Goal: Task Accomplishment & Management: Manage account settings

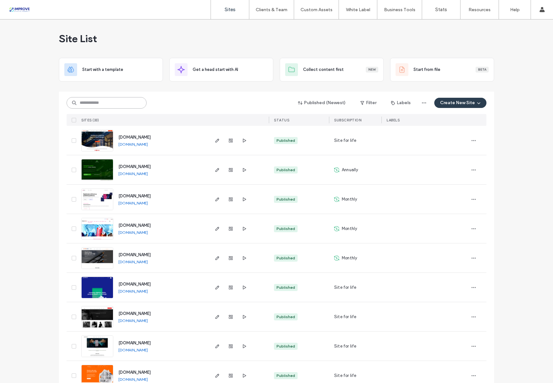
click at [137, 107] on input at bounding box center [107, 103] width 80 height 12
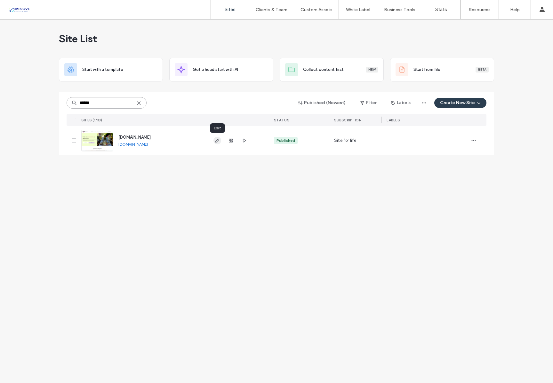
type input "******"
click at [217, 142] on use "button" at bounding box center [217, 141] width 4 height 4
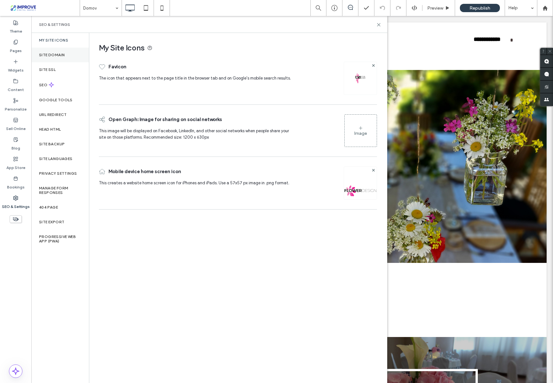
click at [51, 53] on label "Site Domain" at bounding box center [52, 55] width 26 height 4
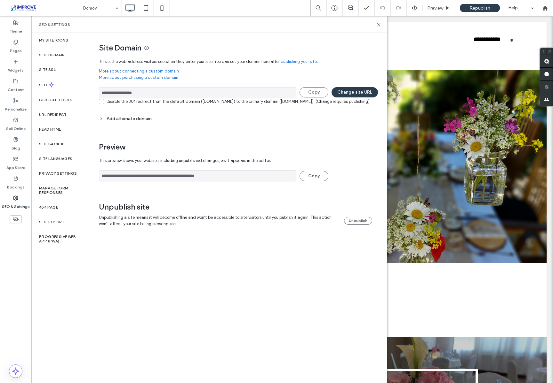
click at [223, 279] on div "**********" at bounding box center [237, 208] width 297 height 350
click at [355, 225] on button "Unpublish" at bounding box center [358, 221] width 28 height 8
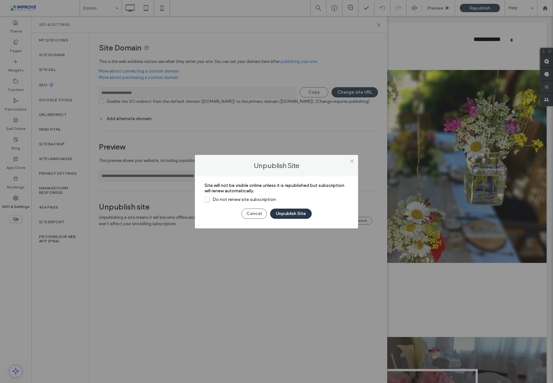
click at [295, 217] on button "Unpublish Site" at bounding box center [291, 214] width 42 height 10
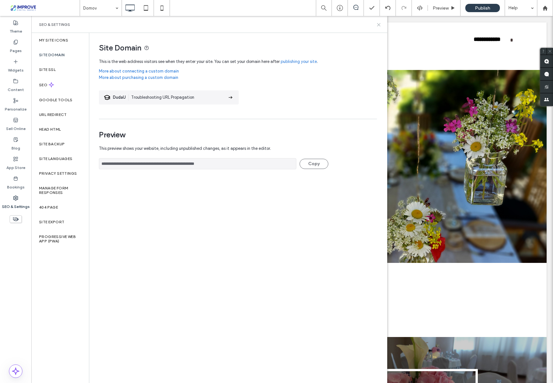
click at [379, 24] on icon at bounding box center [378, 24] width 5 height 5
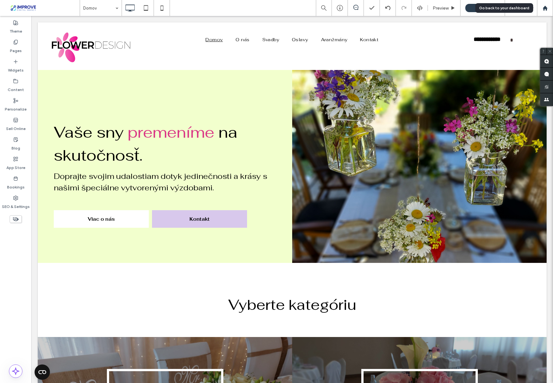
click at [543, 9] on use at bounding box center [544, 7] width 5 height 5
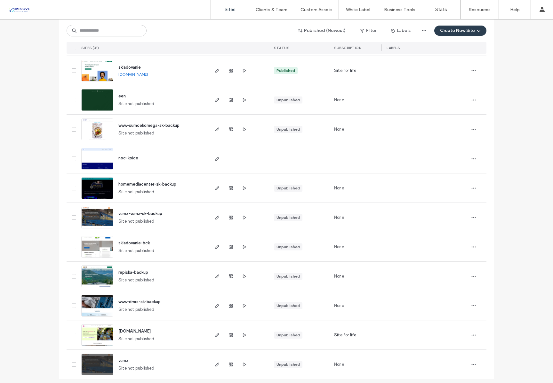
scroll to position [721, 0]
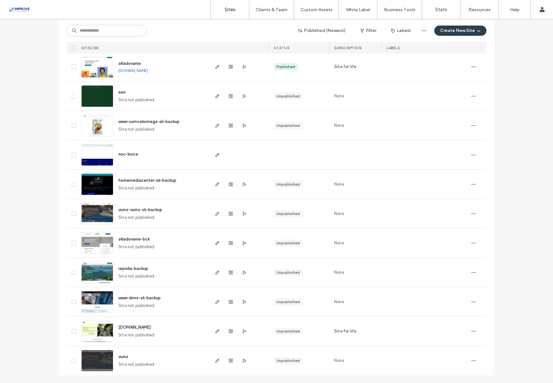
drag, startPoint x: 147, startPoint y: 328, endPoint x: 119, endPoint y: 328, distance: 27.8
click at [119, 328] on div "[DOMAIN_NAME] Site not published" at bounding box center [160, 331] width 95 height 29
click at [68, 94] on div at bounding box center [73, 96] width 12 height 29
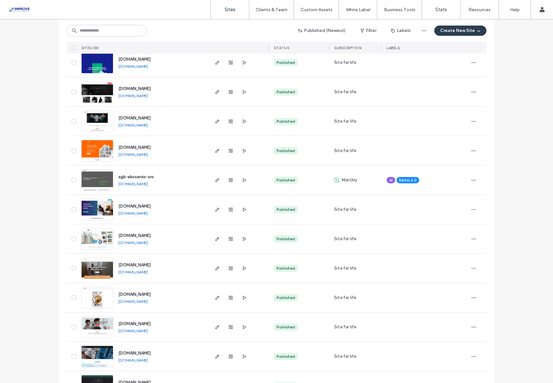
scroll to position [0, 0]
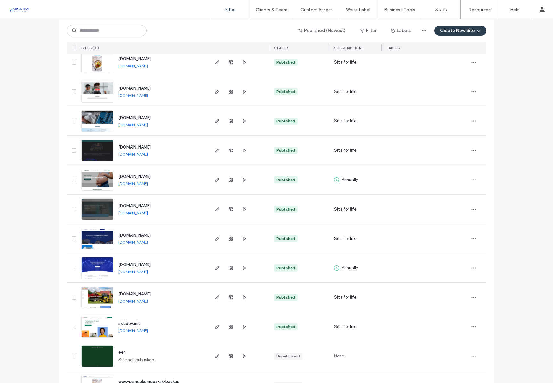
scroll to position [458, 0]
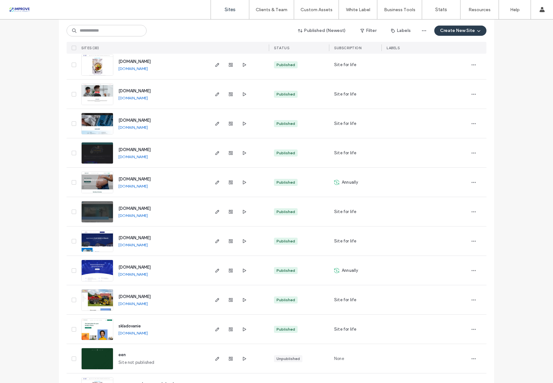
click at [24, 137] on div "Site List Start with a template Get a head start with AI Collect content first …" at bounding box center [276, 103] width 553 height 1085
click at [32, 227] on div "Site List Start with a template Get a head start with AI Collect content first …" at bounding box center [276, 103] width 553 height 1085
click at [52, 205] on div "Site List Start with a template Get a head start with AI Collect content first …" at bounding box center [276, 103] width 553 height 1085
click at [42, 226] on div "Site List Start with a template Get a head start with AI Collect content first …" at bounding box center [276, 103] width 553 height 1085
click at [39, 204] on div "Site List Start with a template Get a head start with AI Collect content first …" at bounding box center [276, 103] width 553 height 1085
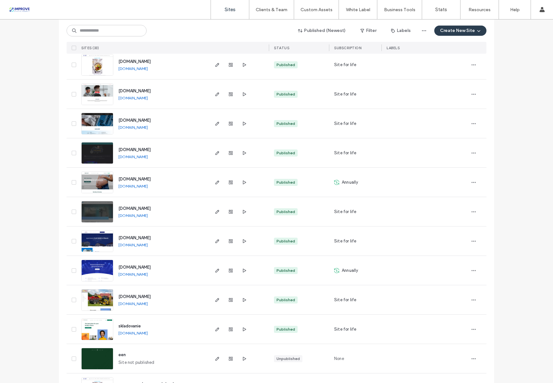
click at [31, 234] on div "Site List Start with a template Get a head start with AI Collect content first …" at bounding box center [276, 103] width 553 height 1085
drag, startPoint x: 20, startPoint y: 232, endPoint x: 22, endPoint y: 216, distance: 16.5
click at [20, 231] on div "Site List Start with a template Get a head start with AI Collect content first …" at bounding box center [276, 103] width 553 height 1085
drag, startPoint x: 26, startPoint y: 204, endPoint x: 30, endPoint y: 228, distance: 25.0
click at [26, 204] on div "Site List Start with a template Get a head start with AI Collect content first …" at bounding box center [276, 103] width 553 height 1085
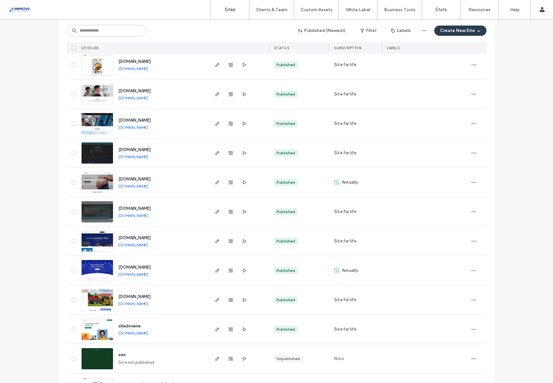
click at [32, 231] on div "Site List Start with a template Get a head start with AI Collect content first …" at bounding box center [276, 103] width 553 height 1085
click at [35, 220] on div "Site List Start with a template Get a head start with AI Collect content first …" at bounding box center [276, 103] width 553 height 1085
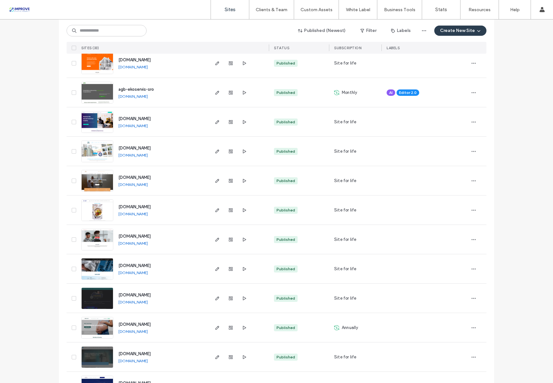
scroll to position [300, 0]
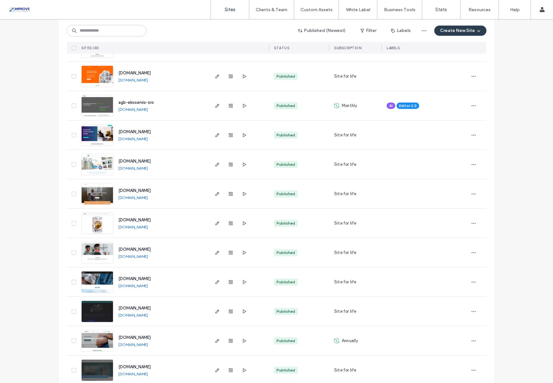
click at [32, 225] on div "Site List Start with a template Get a head start with AI Collect content first …" at bounding box center [276, 262] width 553 height 1085
click at [33, 224] on div "Site List Start with a template Get a head start with AI Collect content first …" at bounding box center [276, 262] width 553 height 1085
drag, startPoint x: 34, startPoint y: 196, endPoint x: 30, endPoint y: 204, distance: 8.7
click at [33, 197] on div "Site List Start with a template Get a head start with AI Collect content first …" at bounding box center [276, 262] width 553 height 1085
drag, startPoint x: 48, startPoint y: 147, endPoint x: 57, endPoint y: 140, distance: 11.4
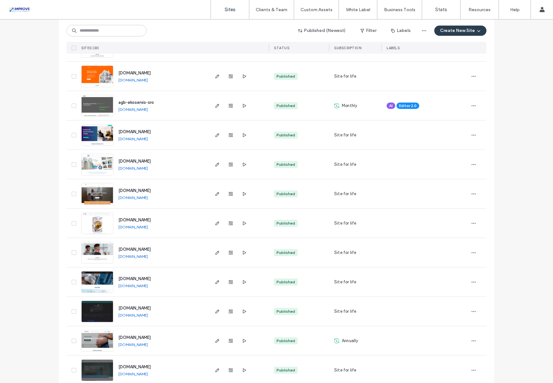
click at [48, 147] on div "Site List Start with a template Get a head start with AI Collect content first …" at bounding box center [276, 262] width 553 height 1085
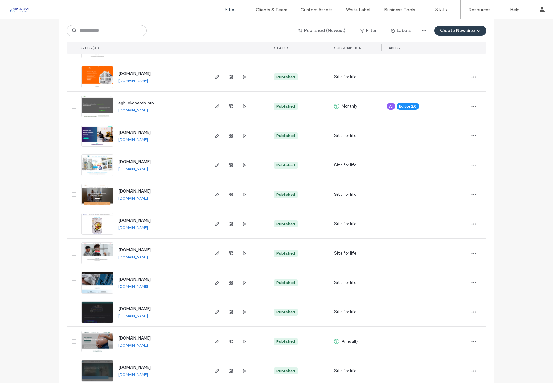
scroll to position [0, 0]
